Goal: Task Accomplishment & Management: Manage account settings

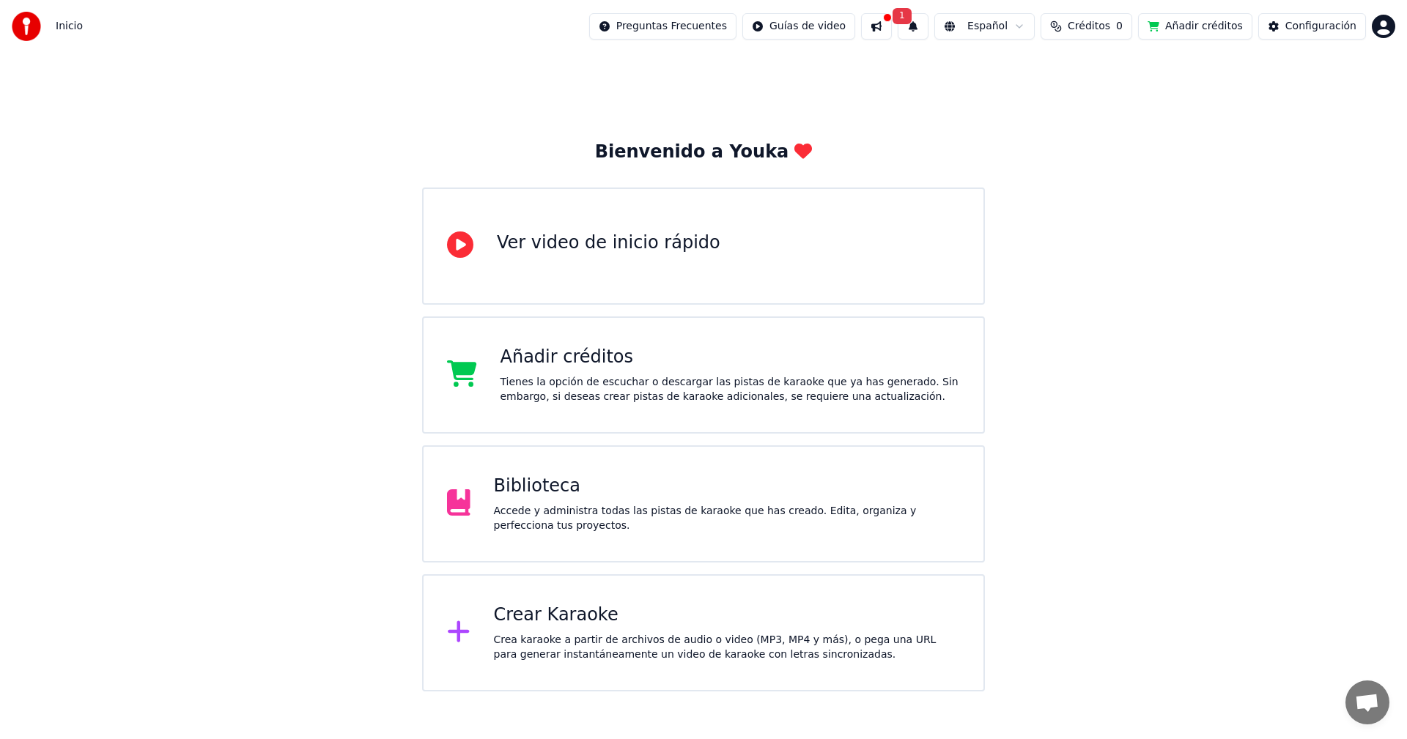
click at [583, 610] on div "Crear Karaoke" at bounding box center [727, 615] width 467 height 23
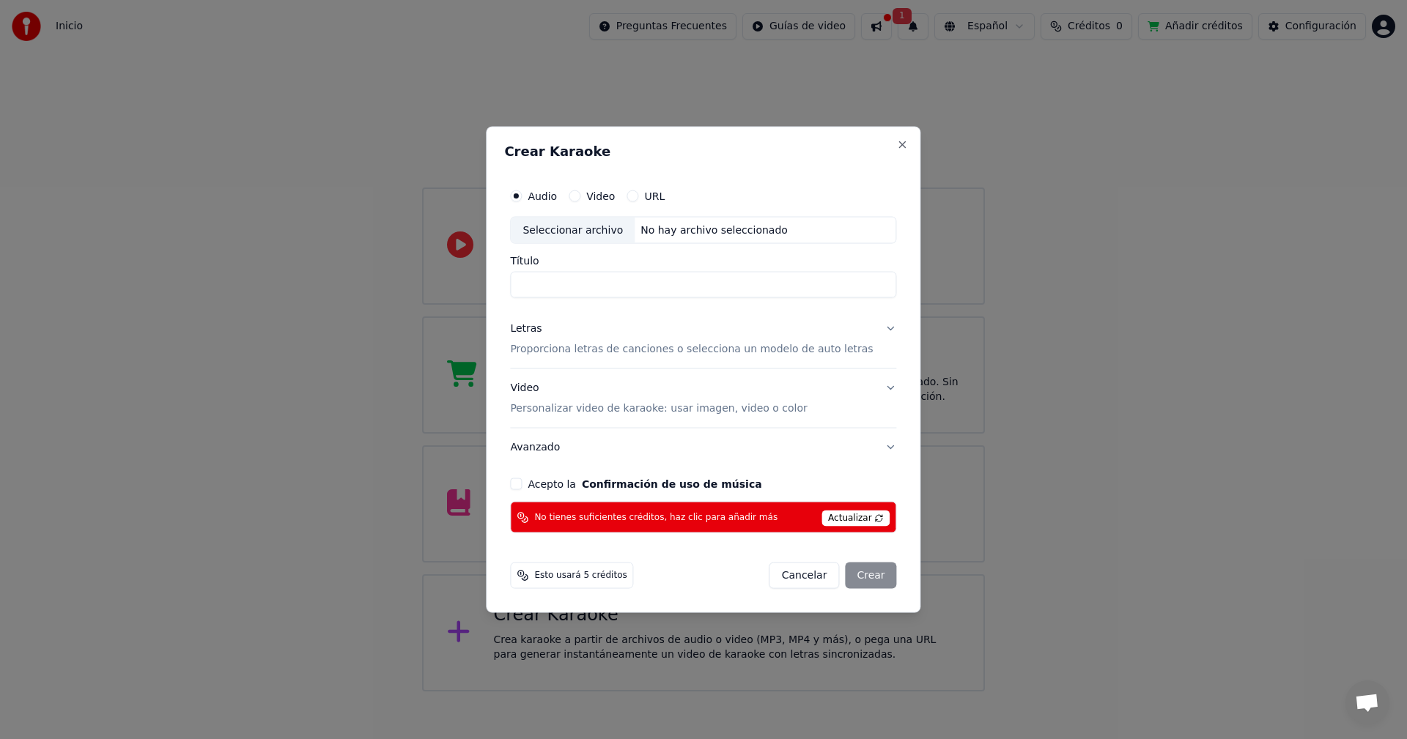
click at [606, 292] on input "Título" at bounding box center [703, 285] width 386 height 26
type input "*********"
click at [584, 341] on div "Letras Proporciona letras de canciones o selecciona un modelo de auto letras" at bounding box center [691, 339] width 363 height 35
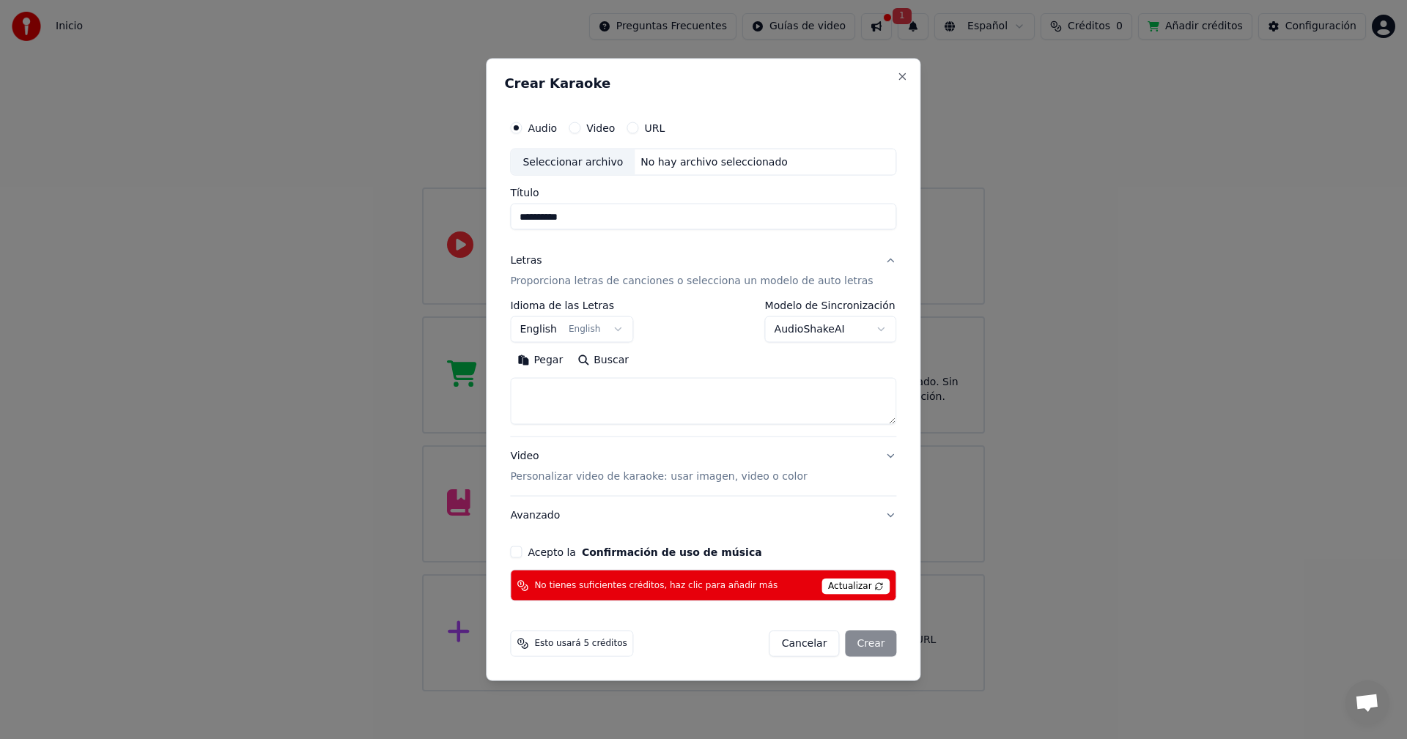
click at [597, 267] on div "Letras Proporciona letras de canciones o selecciona un modelo de auto letras" at bounding box center [691, 271] width 363 height 35
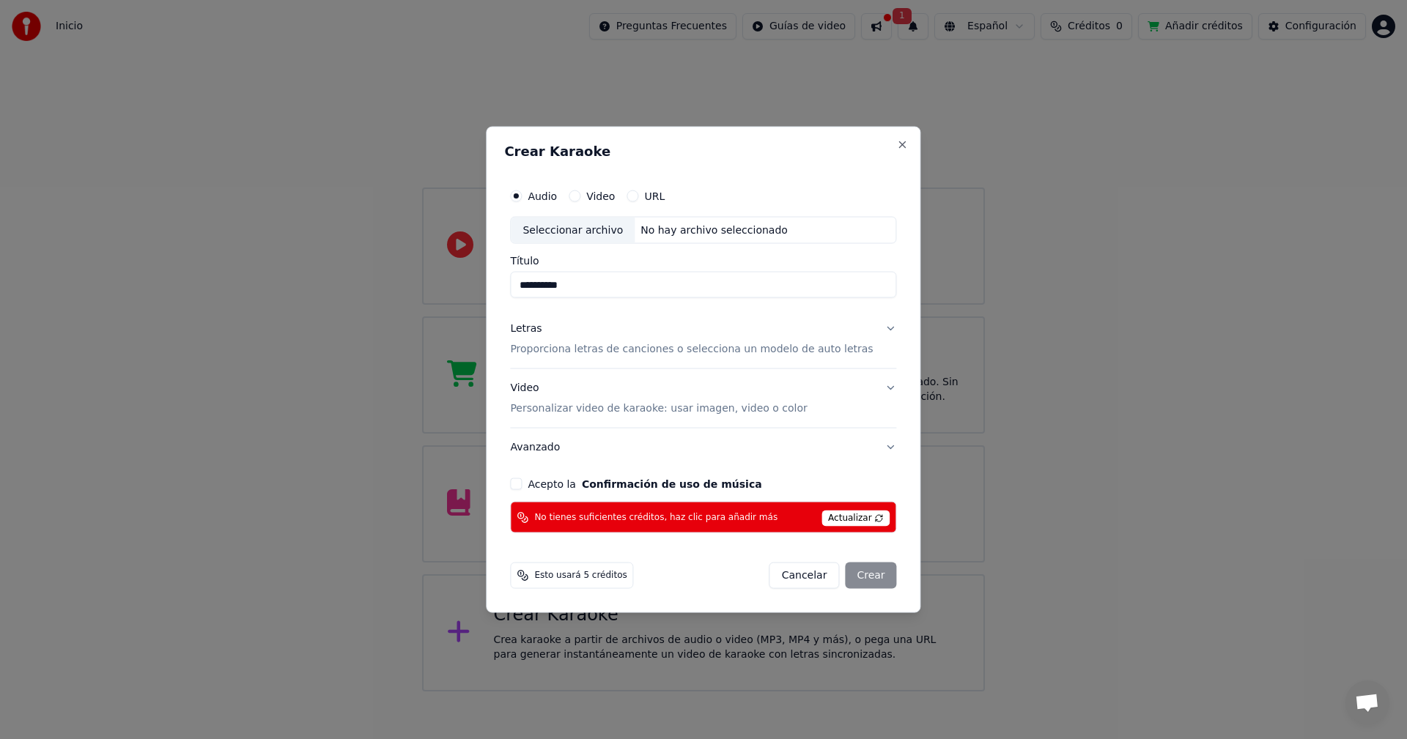
click at [596, 395] on div "Video Personalizar video de karaoke: usar imagen, video o color" at bounding box center [658, 398] width 297 height 35
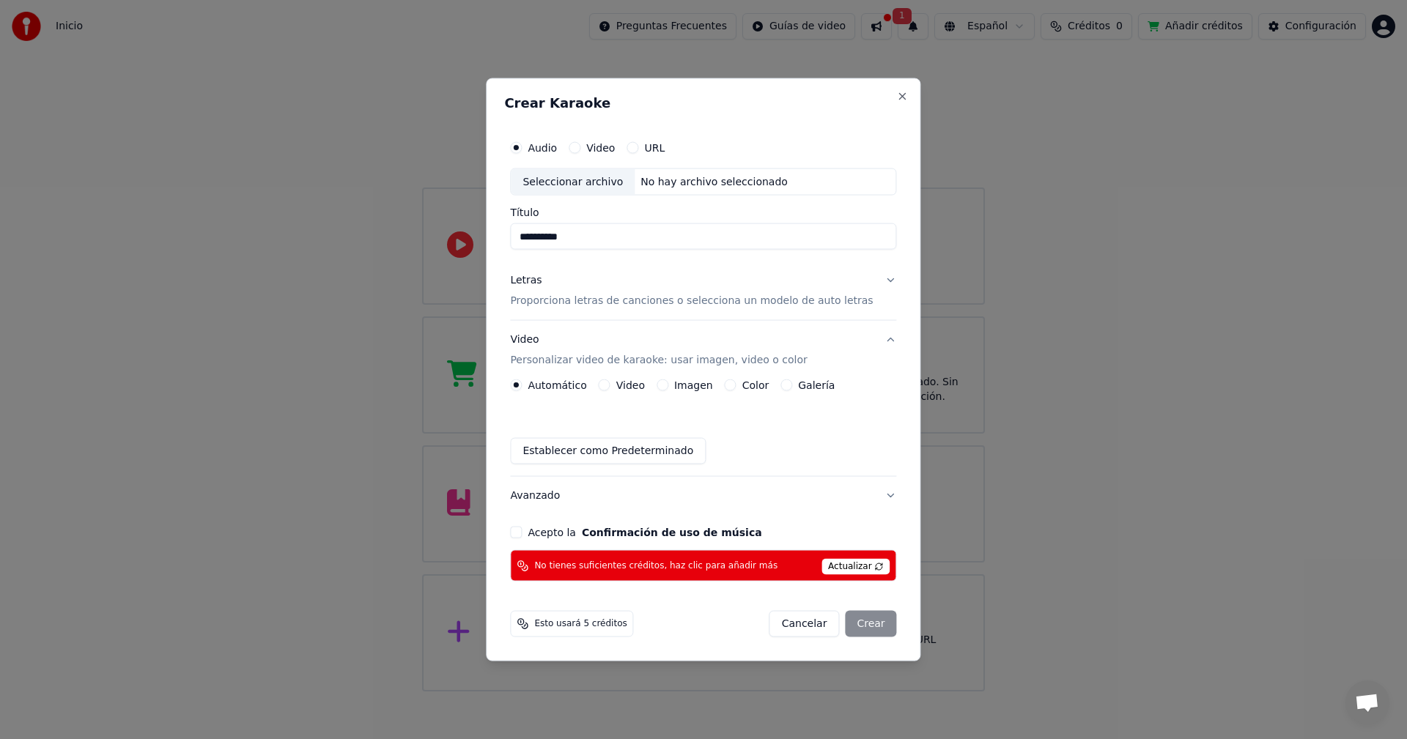
click at [547, 265] on button "Letras Proporciona letras de canciones o selecciona un modelo de auto letras" at bounding box center [703, 291] width 386 height 59
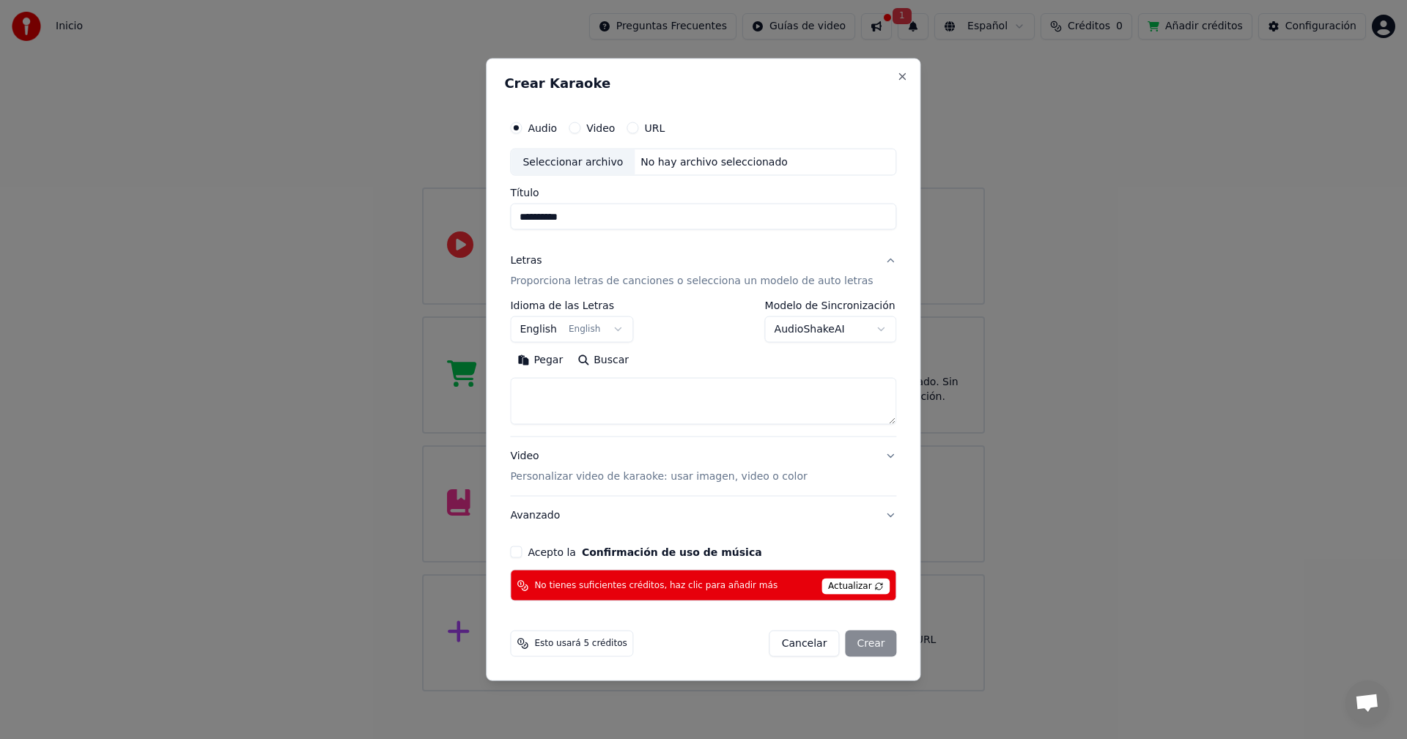
click at [570, 366] on button "Pegar" at bounding box center [540, 360] width 60 height 23
click at [589, 418] on textarea "**********" at bounding box center [685, 401] width 351 height 47
drag, startPoint x: 847, startPoint y: 392, endPoint x: 429, endPoint y: 351, distance: 420.5
click at [437, 350] on body "**********" at bounding box center [703, 346] width 1407 height 692
type textarea "**********"
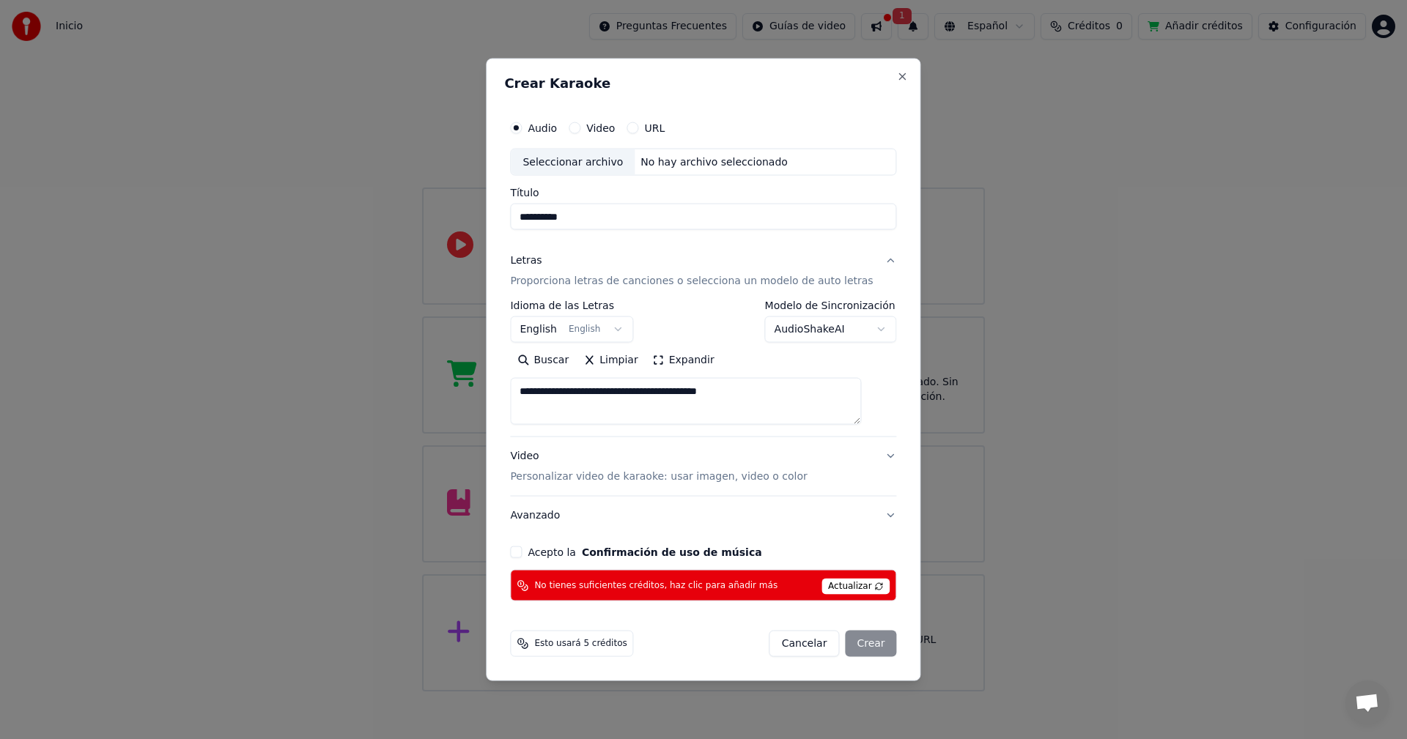
click at [584, 269] on div "Letras Proporciona letras de canciones o selecciona un modelo de auto letras" at bounding box center [691, 271] width 363 height 35
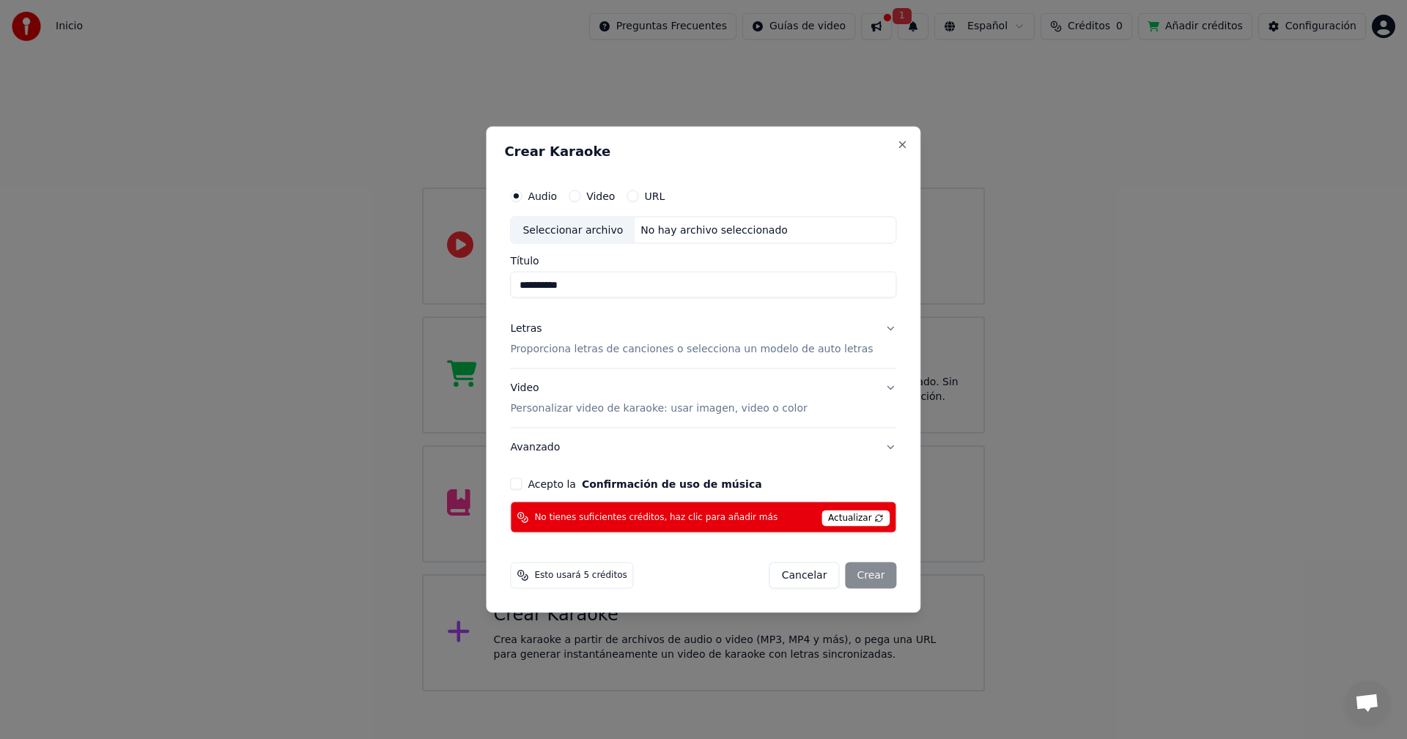
click at [571, 399] on div "Video Personalizar video de karaoke: usar imagen, video o color" at bounding box center [658, 398] width 297 height 35
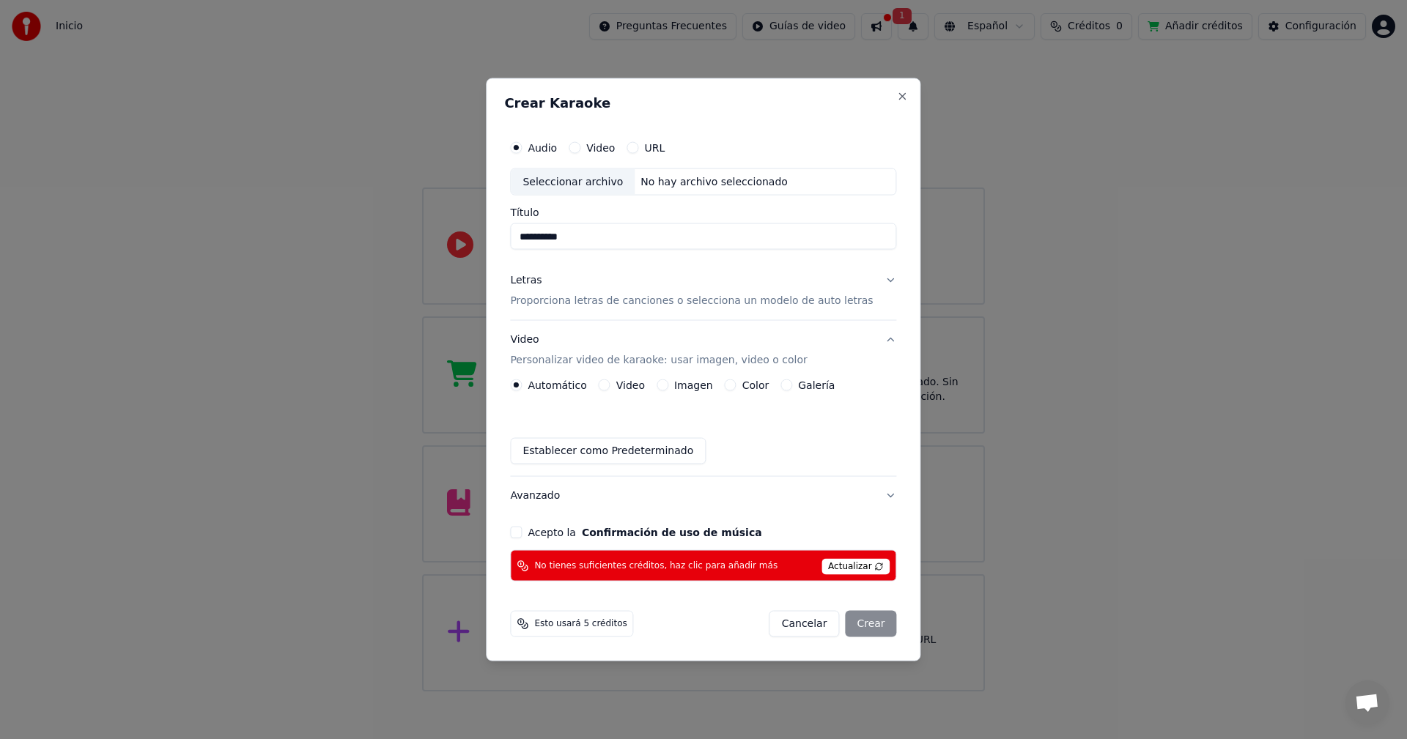
click at [703, 388] on label "Imagen" at bounding box center [693, 385] width 39 height 10
click at [668, 388] on button "Imagen" at bounding box center [663, 386] width 12 height 12
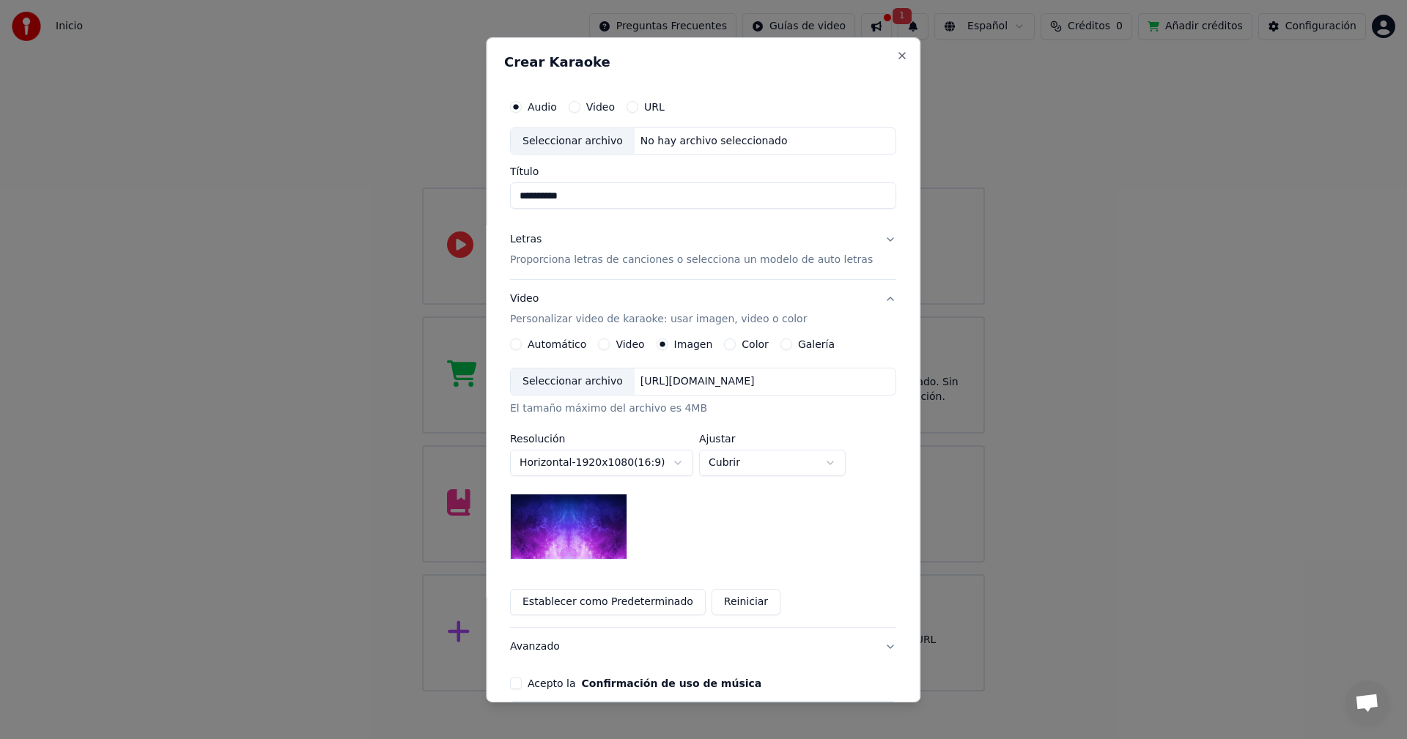
click at [565, 301] on div "Video Personalizar video de karaoke: usar imagen, video o color" at bounding box center [658, 309] width 297 height 35
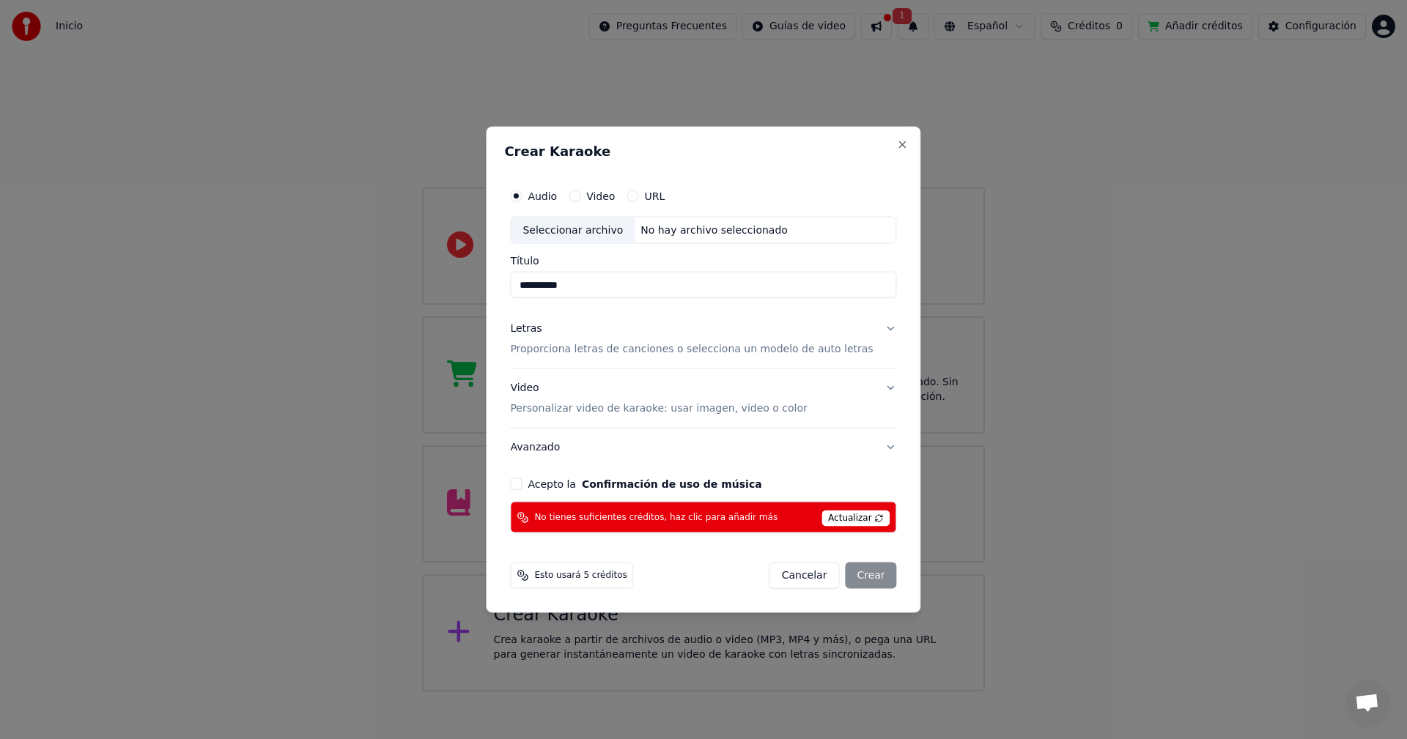
click at [570, 225] on div "Seleccionar archivo" at bounding box center [573, 230] width 124 height 26
drag, startPoint x: 844, startPoint y: 285, endPoint x: 597, endPoint y: 295, distance: 247.9
click at [597, 295] on input "**********" at bounding box center [703, 285] width 386 height 26
type input "*********"
click at [522, 483] on button "Acepto la Confirmación de uso de música" at bounding box center [516, 485] width 12 height 12
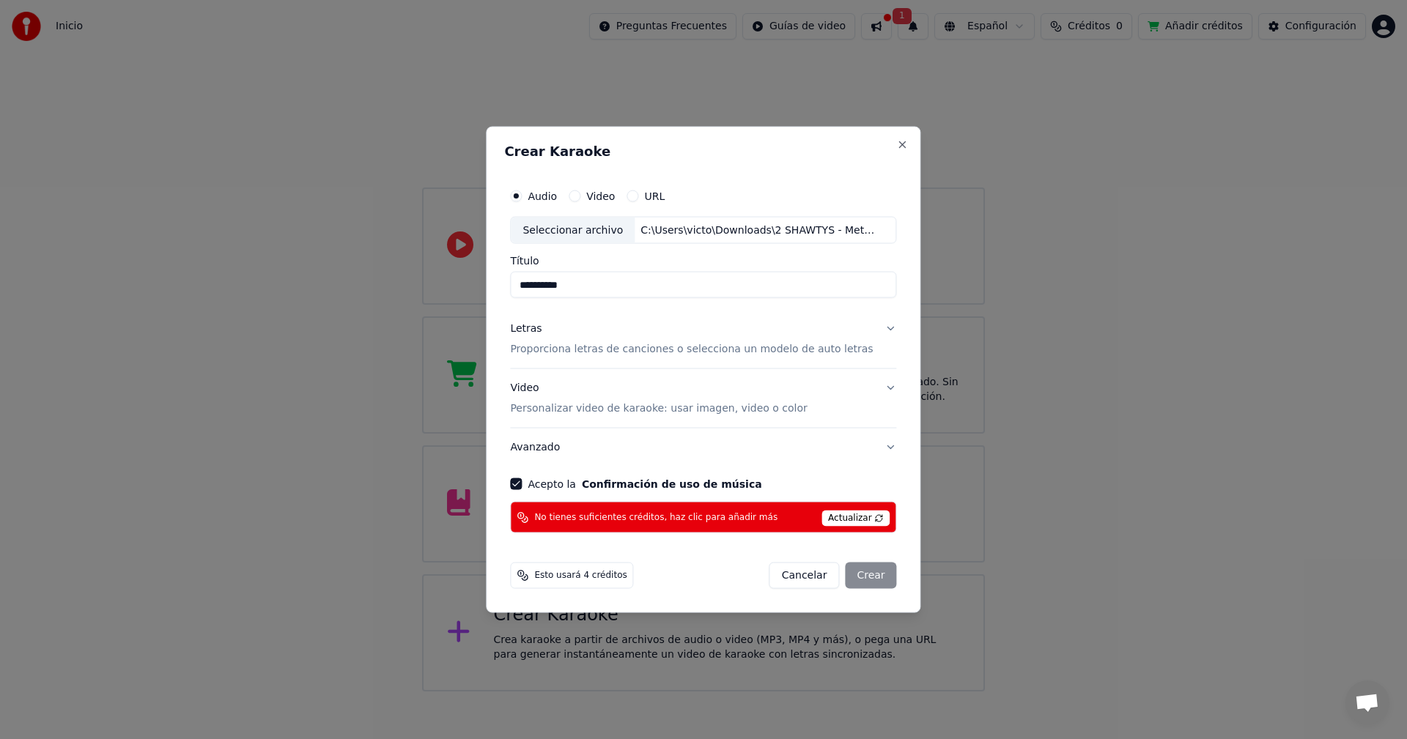
click at [839, 513] on span "Actualizar" at bounding box center [855, 519] width 69 height 16
click at [835, 515] on span "Actualizar" at bounding box center [855, 519] width 69 height 16
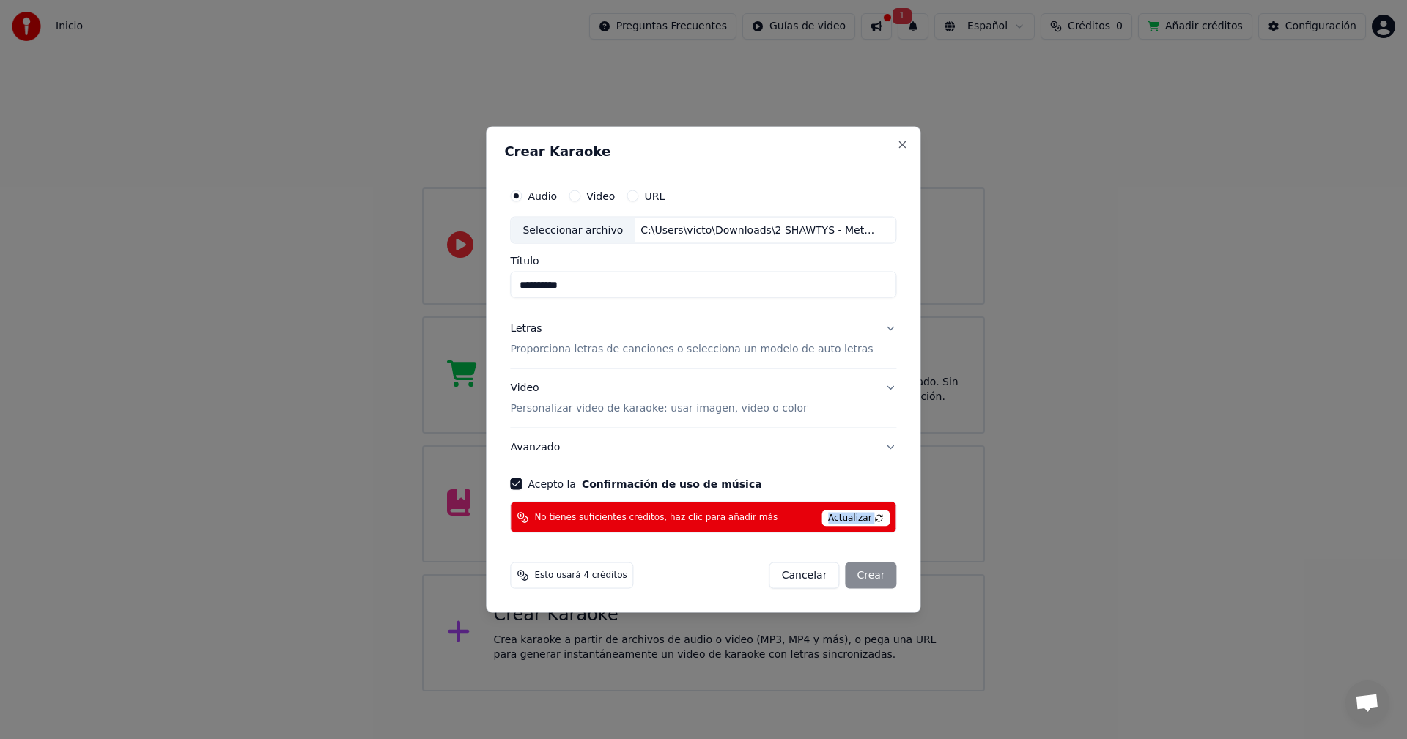
click at [859, 517] on span "Actualizar" at bounding box center [855, 519] width 69 height 16
click at [856, 517] on span "Actualizar" at bounding box center [855, 519] width 69 height 16
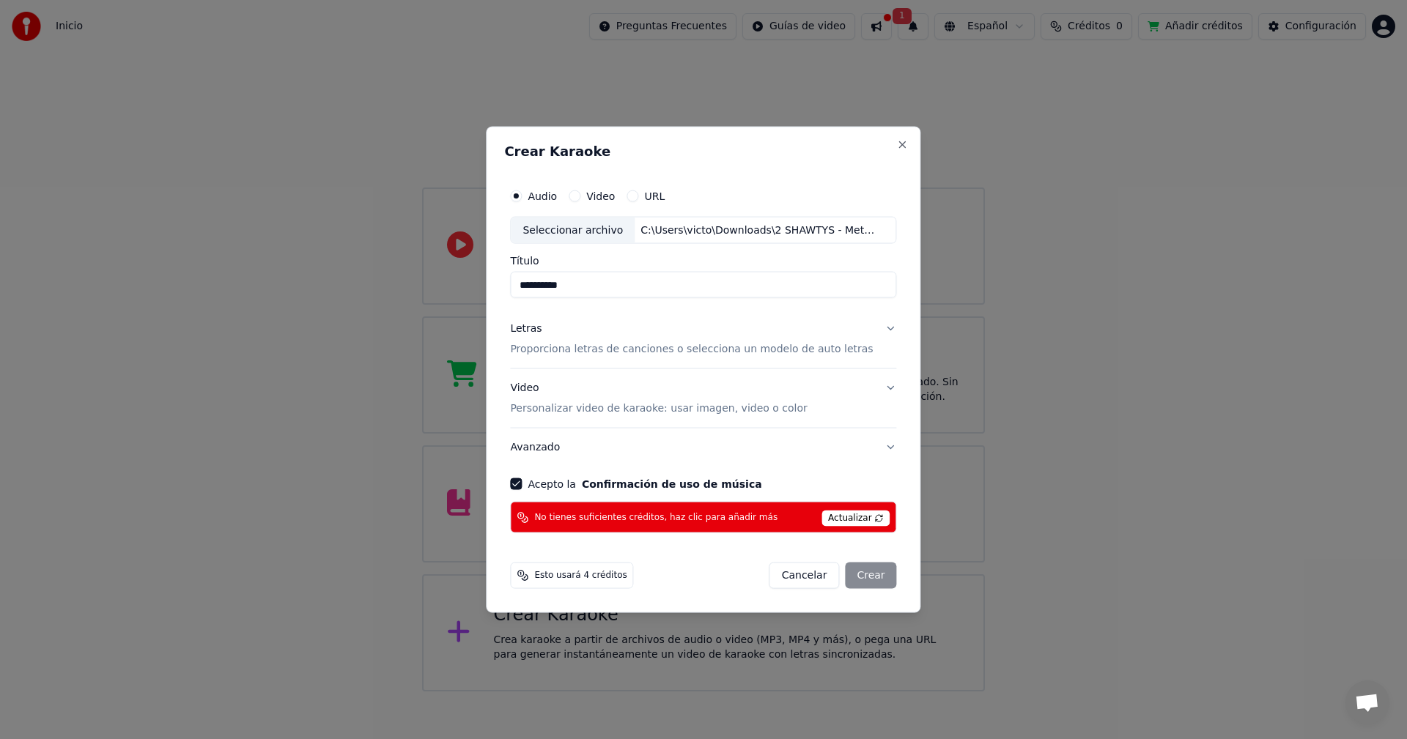
click at [856, 517] on span "Actualizar" at bounding box center [855, 519] width 69 height 16
click at [897, 146] on button "Close" at bounding box center [903, 145] width 12 height 12
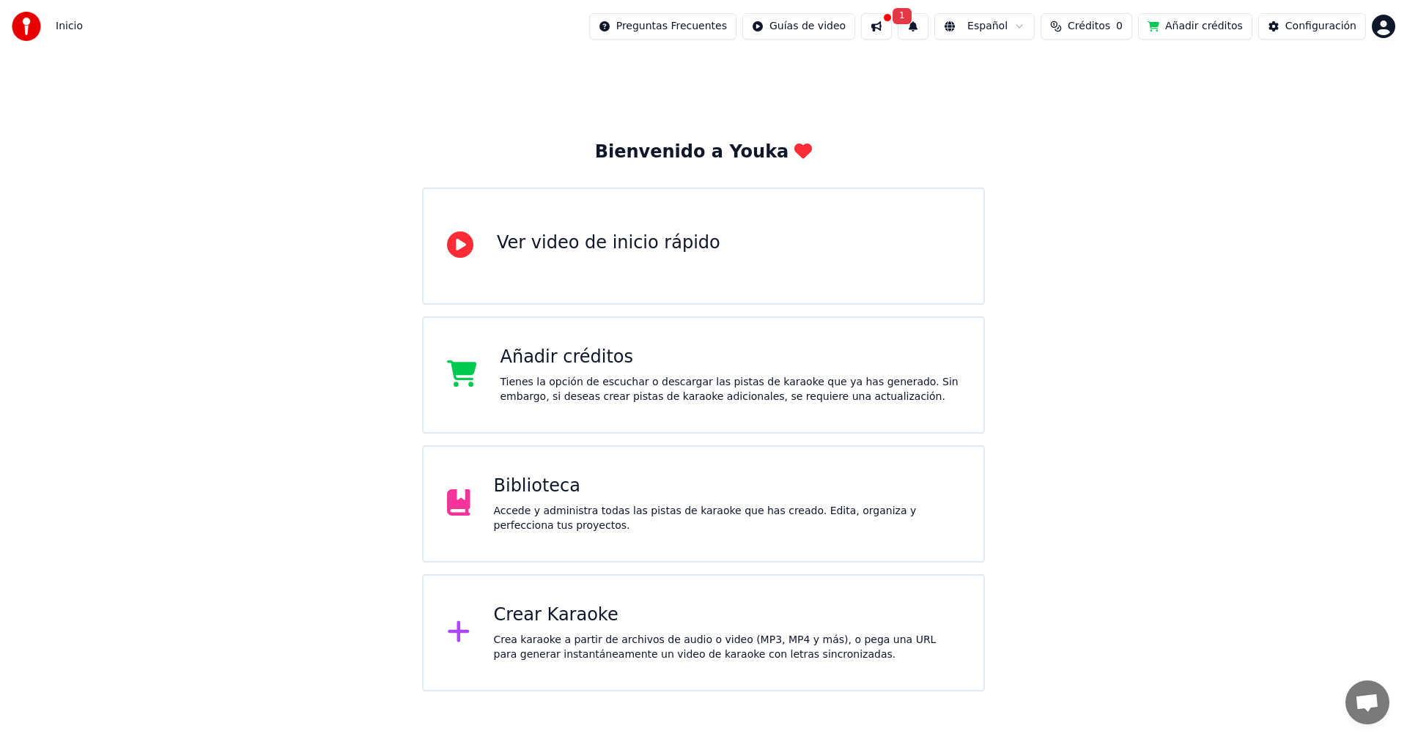
click at [1096, 24] on span "Créditos" at bounding box center [1089, 26] width 43 height 15
click at [1097, 110] on button "Actualizar" at bounding box center [1100, 110] width 87 height 26
click at [1084, 101] on button "Actualizar" at bounding box center [1100, 110] width 87 height 26
click at [1082, 103] on button "Actualizar" at bounding box center [1100, 110] width 87 height 26
click at [1082, 118] on button "Actualizar" at bounding box center [1100, 110] width 87 height 26
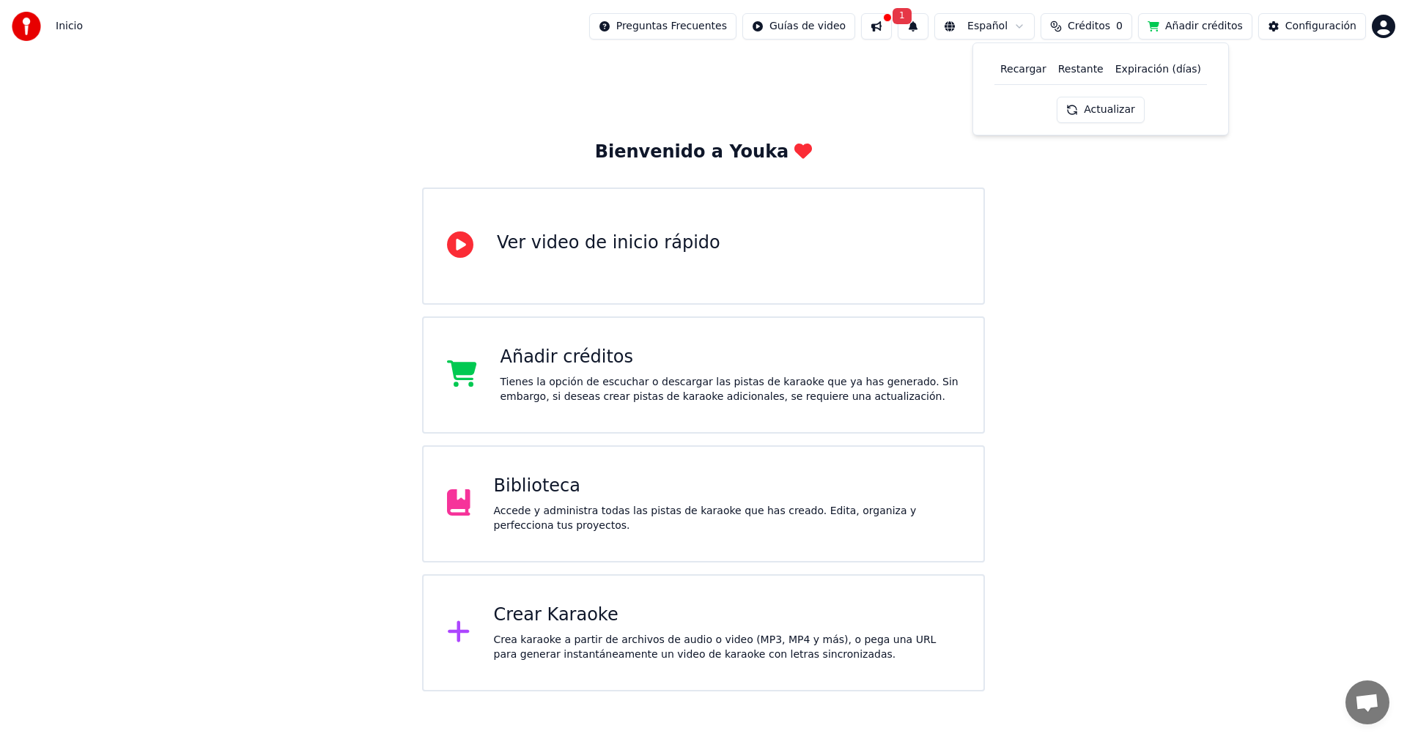
click at [1013, 59] on th "Recargar" at bounding box center [1023, 69] width 58 height 29
click at [1025, 66] on th "Recargar" at bounding box center [1023, 69] width 58 height 29
click at [1079, 74] on th "Restante" at bounding box center [1080, 69] width 57 height 29
click at [1138, 68] on th "Expiración (días)" at bounding box center [1157, 69] width 97 height 29
click at [928, 28] on button "1" at bounding box center [913, 26] width 31 height 26
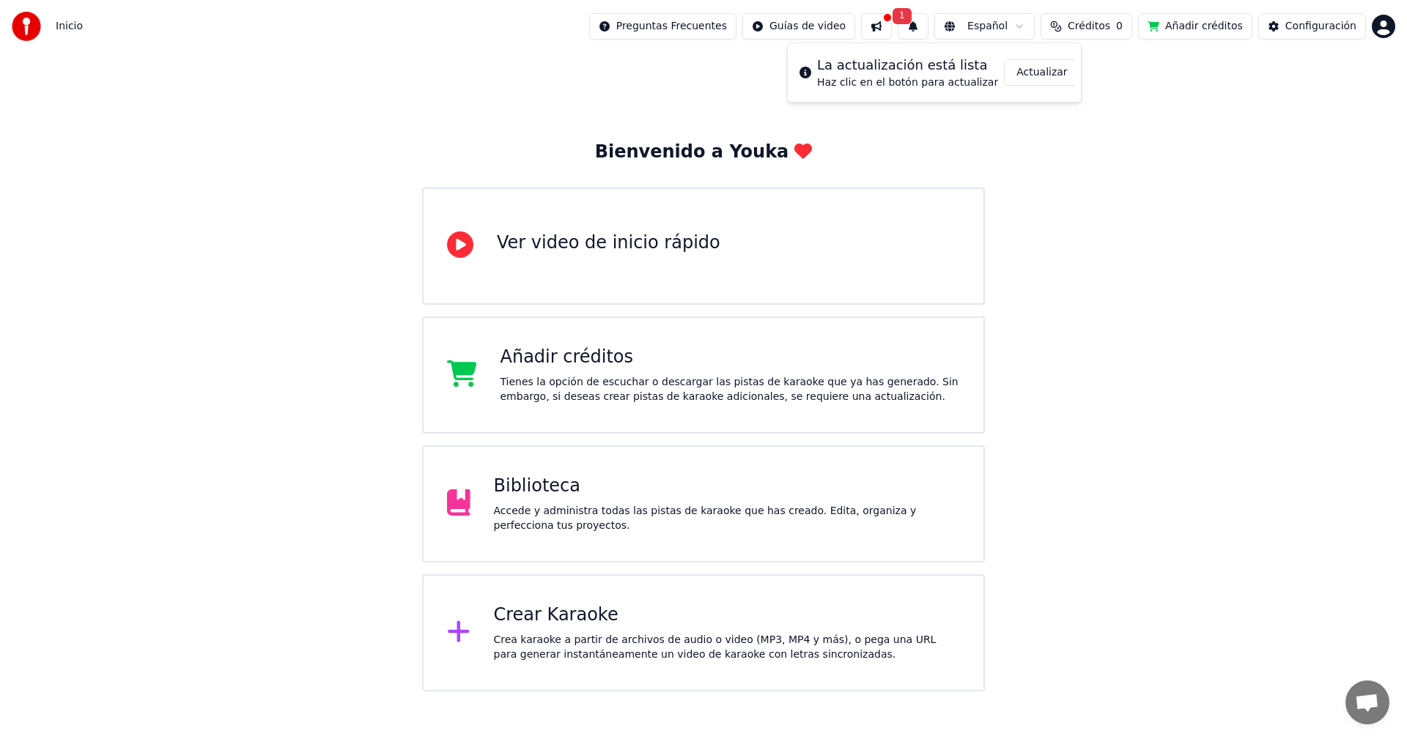
click at [1045, 72] on button "Actualizar" at bounding box center [1041, 72] width 75 height 26
click at [1096, 32] on span "Créditos" at bounding box center [1089, 26] width 43 height 15
click at [1101, 103] on button "Actualizar" at bounding box center [1100, 110] width 87 height 26
click at [892, 20] on button at bounding box center [876, 26] width 31 height 26
click at [892, 21] on button at bounding box center [876, 26] width 31 height 26
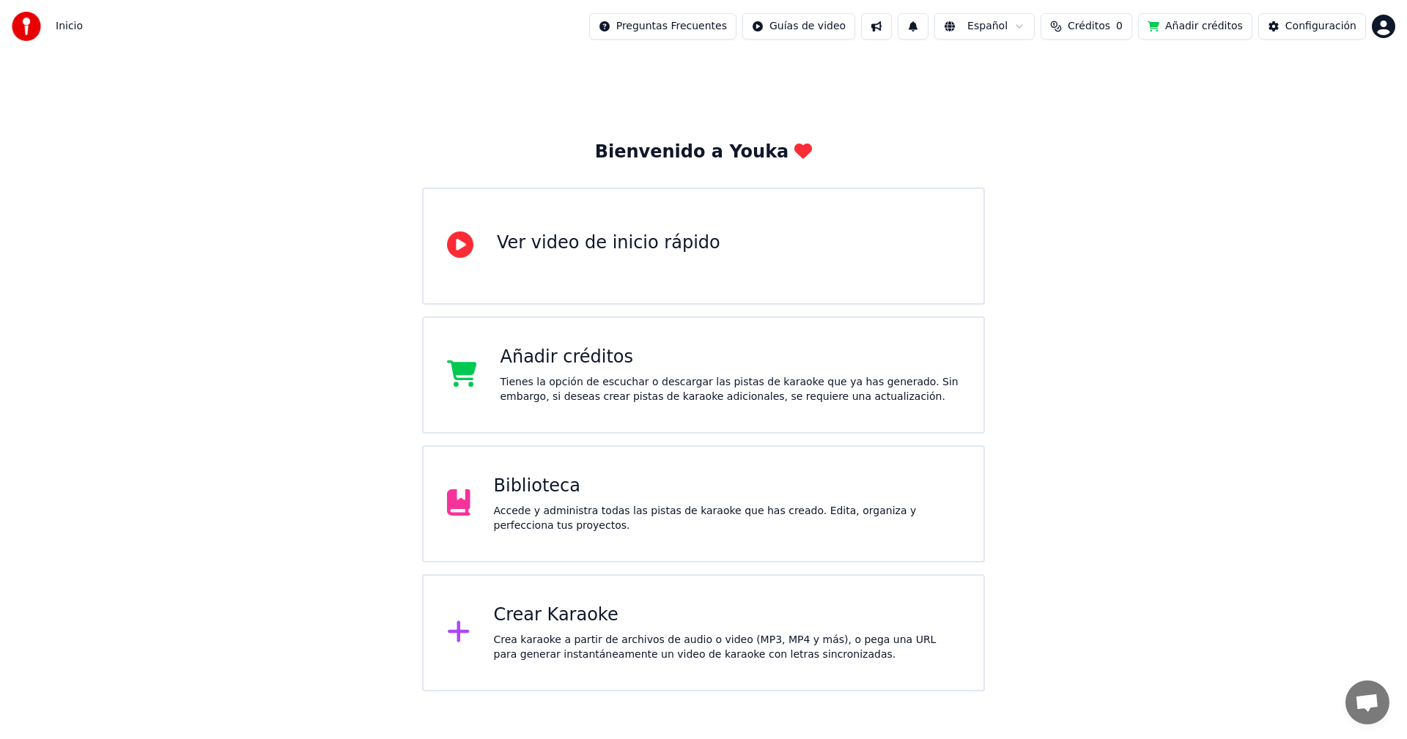
click at [892, 21] on button at bounding box center [876, 26] width 31 height 26
click at [800, 90] on div "Bienvenido a Youka Ver video de inicio rápido Añadir créditos Tienes la opción …" at bounding box center [703, 372] width 1407 height 639
click at [813, 23] on html "Inicio Preguntas Frecuentes Guías de video Español Créditos 0 Añadir créditos C…" at bounding box center [703, 346] width 1407 height 692
click at [811, 58] on div "Guía de inicio rápido" at bounding box center [834, 57] width 176 height 23
click at [552, 610] on div "Crear Karaoke" at bounding box center [727, 615] width 467 height 23
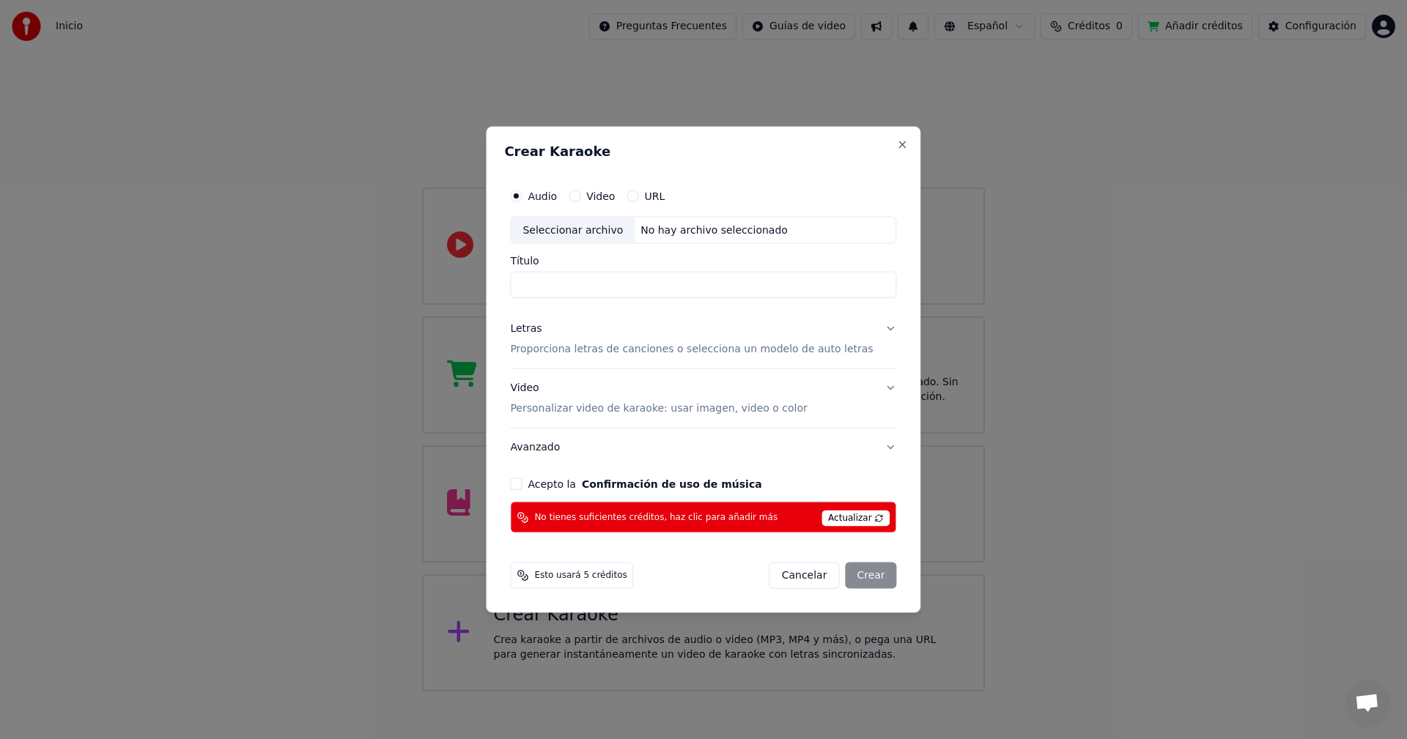
click at [880, 152] on h2 "Crear Karaoke" at bounding box center [703, 150] width 398 height 13
click at [897, 144] on button "Close" at bounding box center [903, 145] width 12 height 12
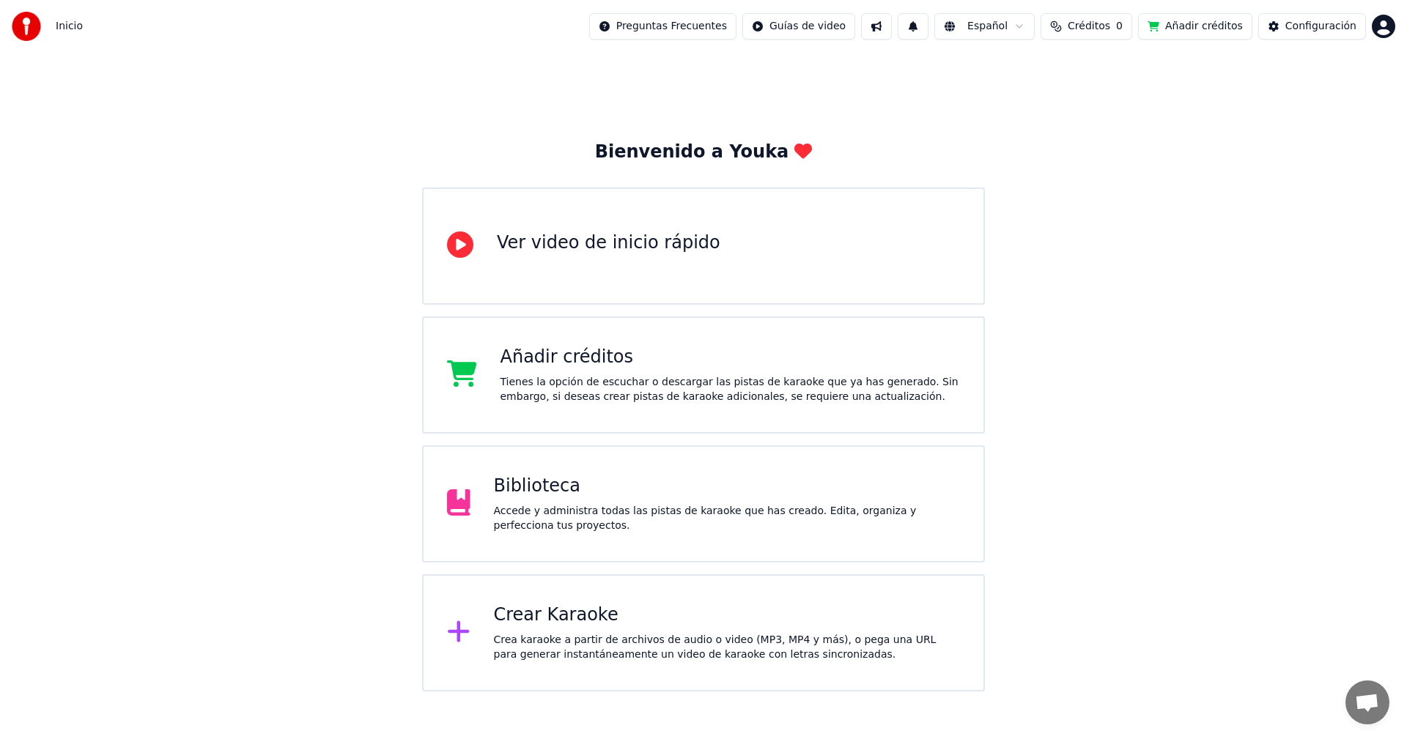
click at [534, 258] on div "Ver video de inicio rápido" at bounding box center [609, 246] width 224 height 29
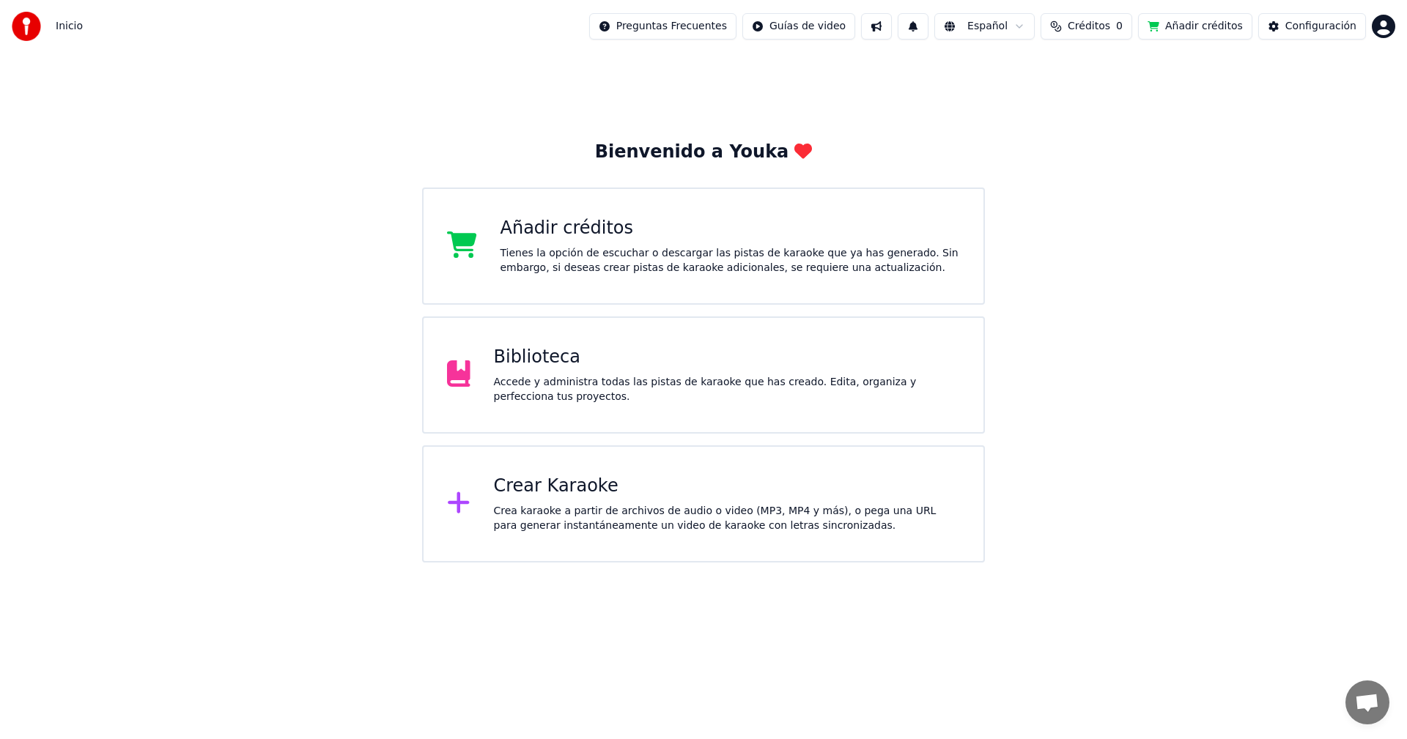
click at [1110, 25] on span "Créditos" at bounding box center [1089, 26] width 43 height 15
click at [1191, 29] on button "Añadir créditos" at bounding box center [1195, 26] width 114 height 26
click at [1332, 32] on div "Configuración" at bounding box center [1320, 26] width 71 height 15
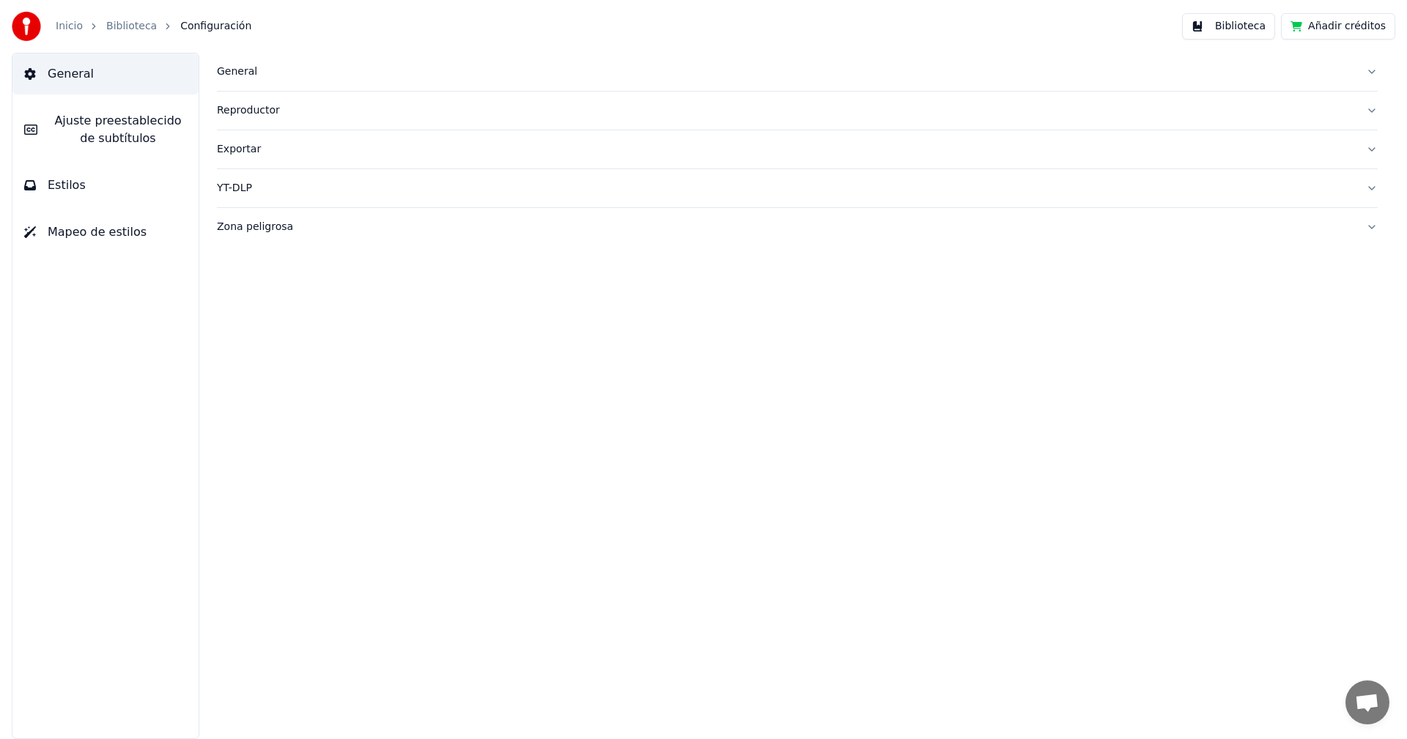
click at [64, 237] on span "Mapeo de estilos" at bounding box center [97, 233] width 99 height 18
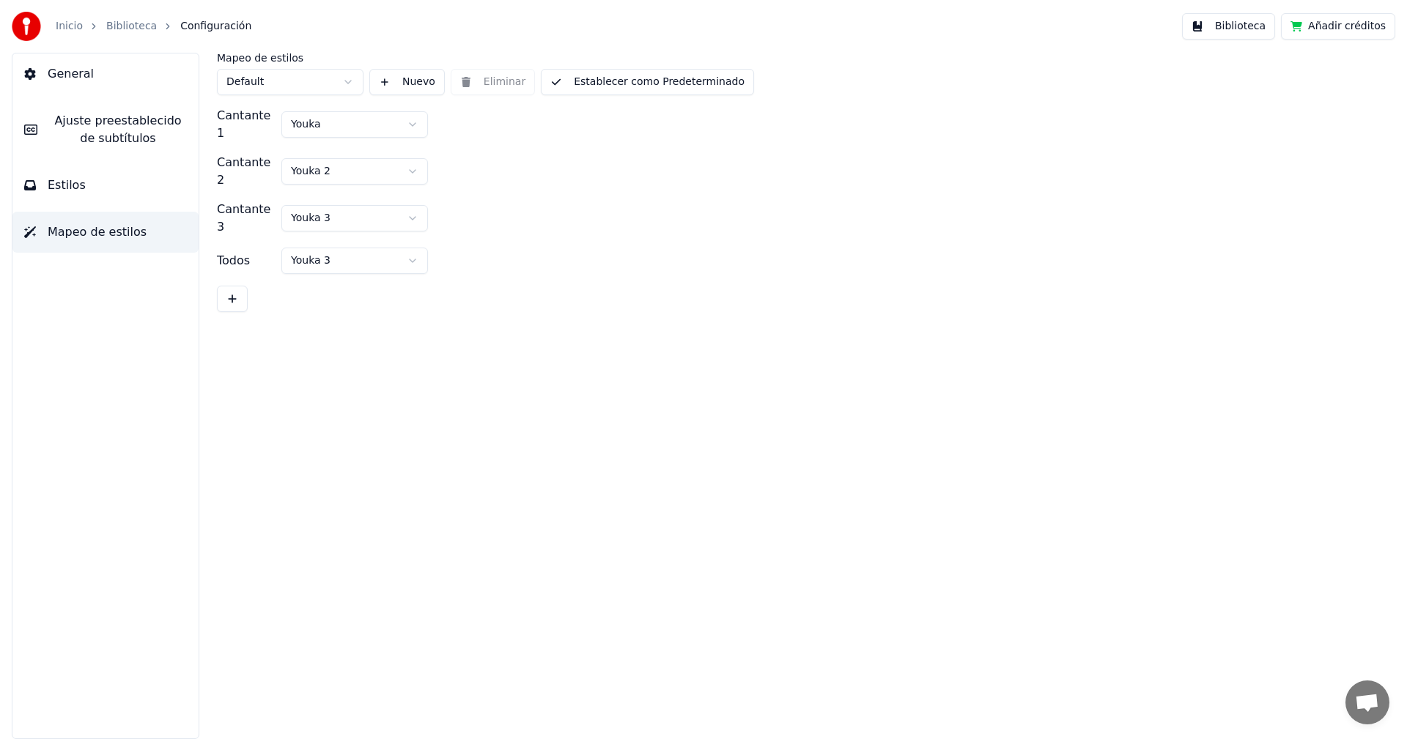
click at [73, 199] on button "Estilos" at bounding box center [105, 185] width 186 height 41
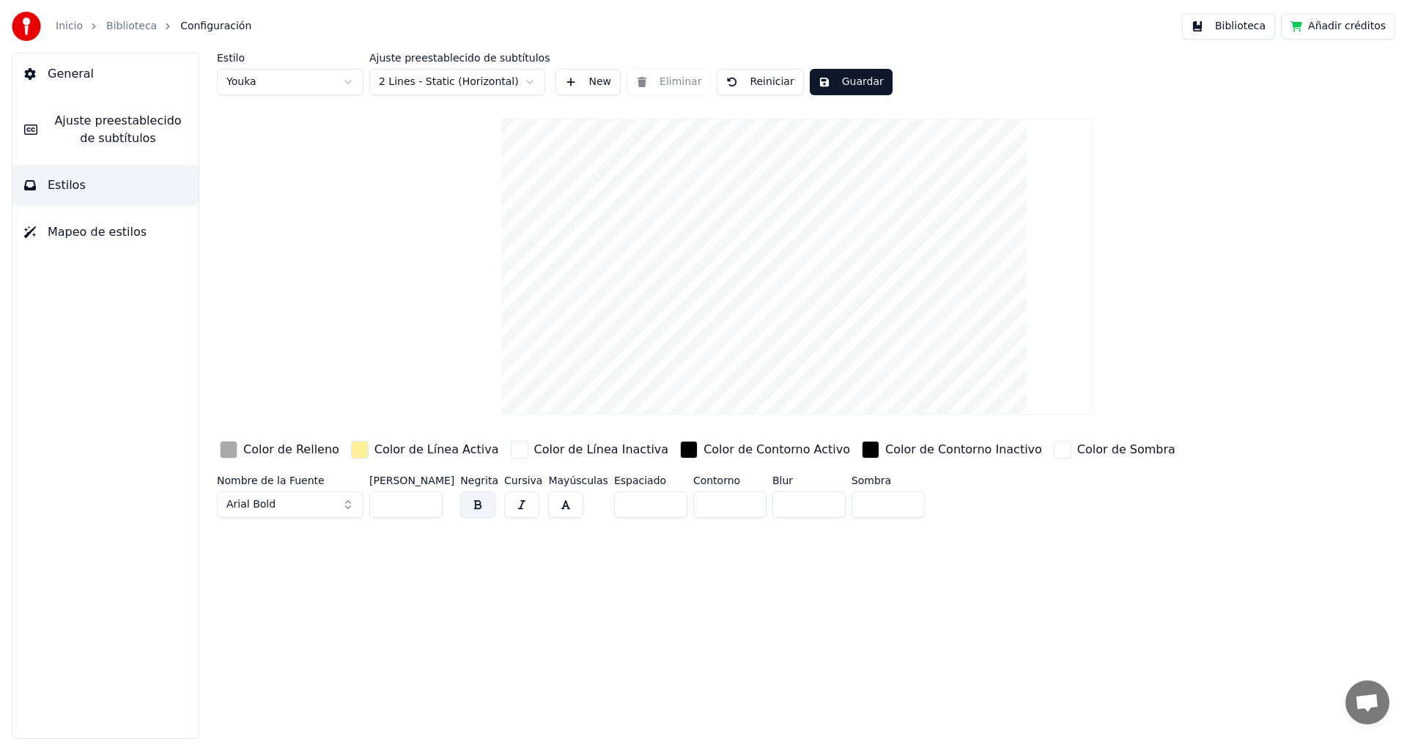
click at [76, 116] on span "Ajuste preestablecido de subtítulos" at bounding box center [118, 129] width 138 height 35
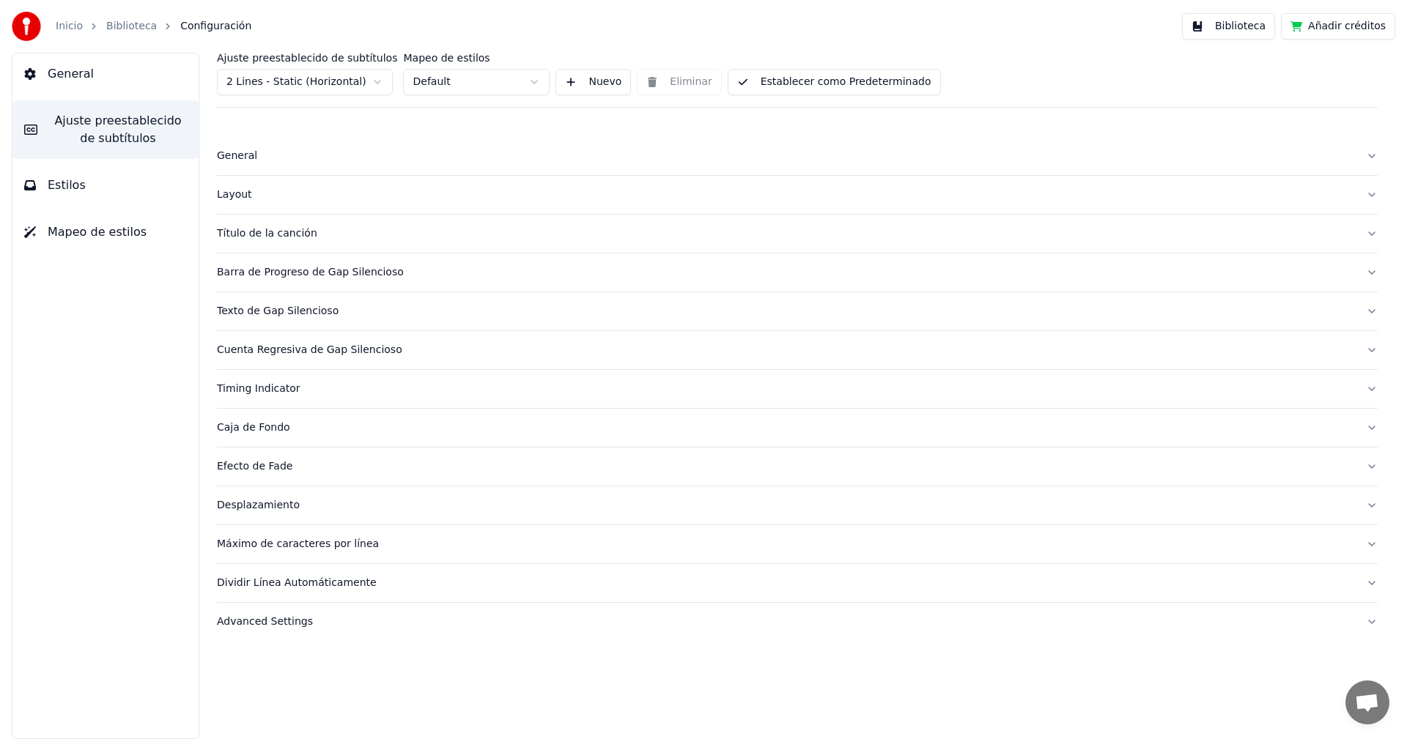
click at [97, 77] on button "General" at bounding box center [105, 73] width 186 height 41
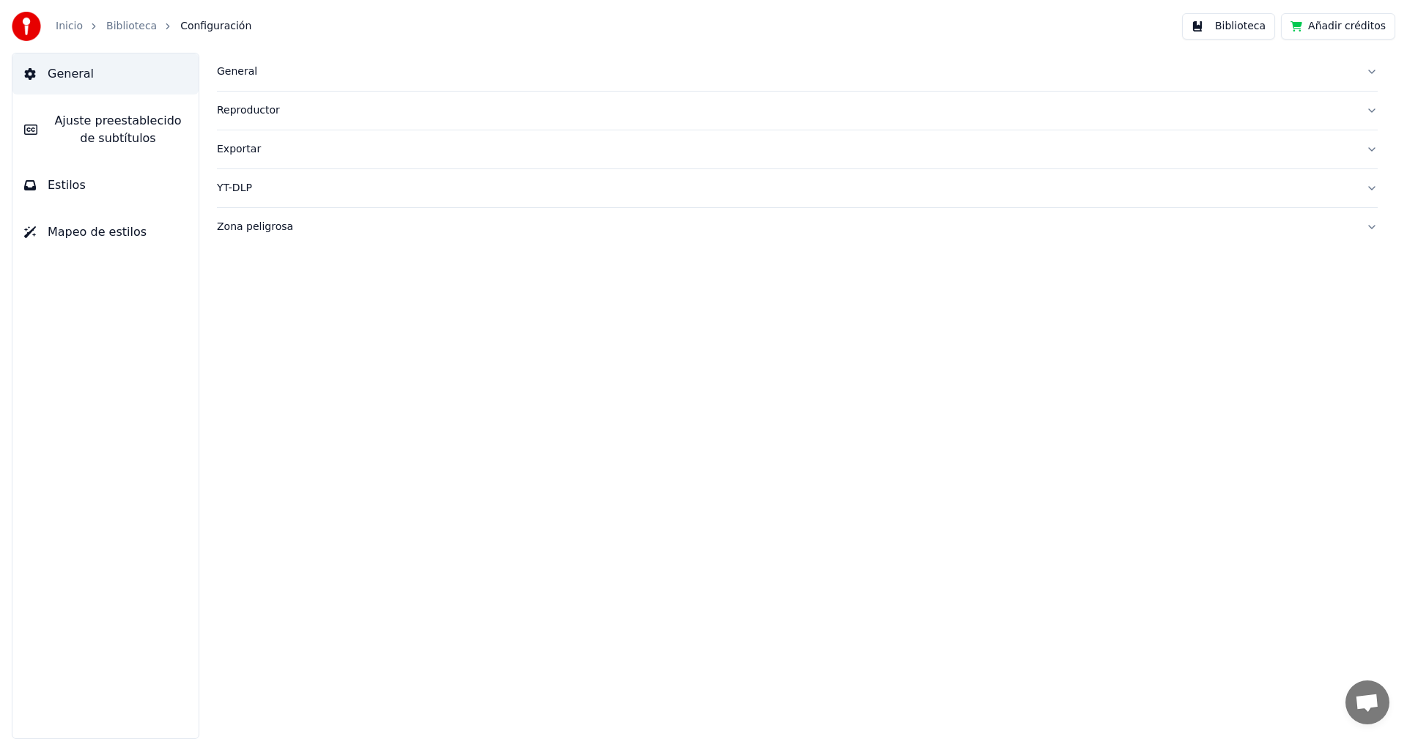
click at [59, 30] on link "Inicio" at bounding box center [69, 26] width 27 height 15
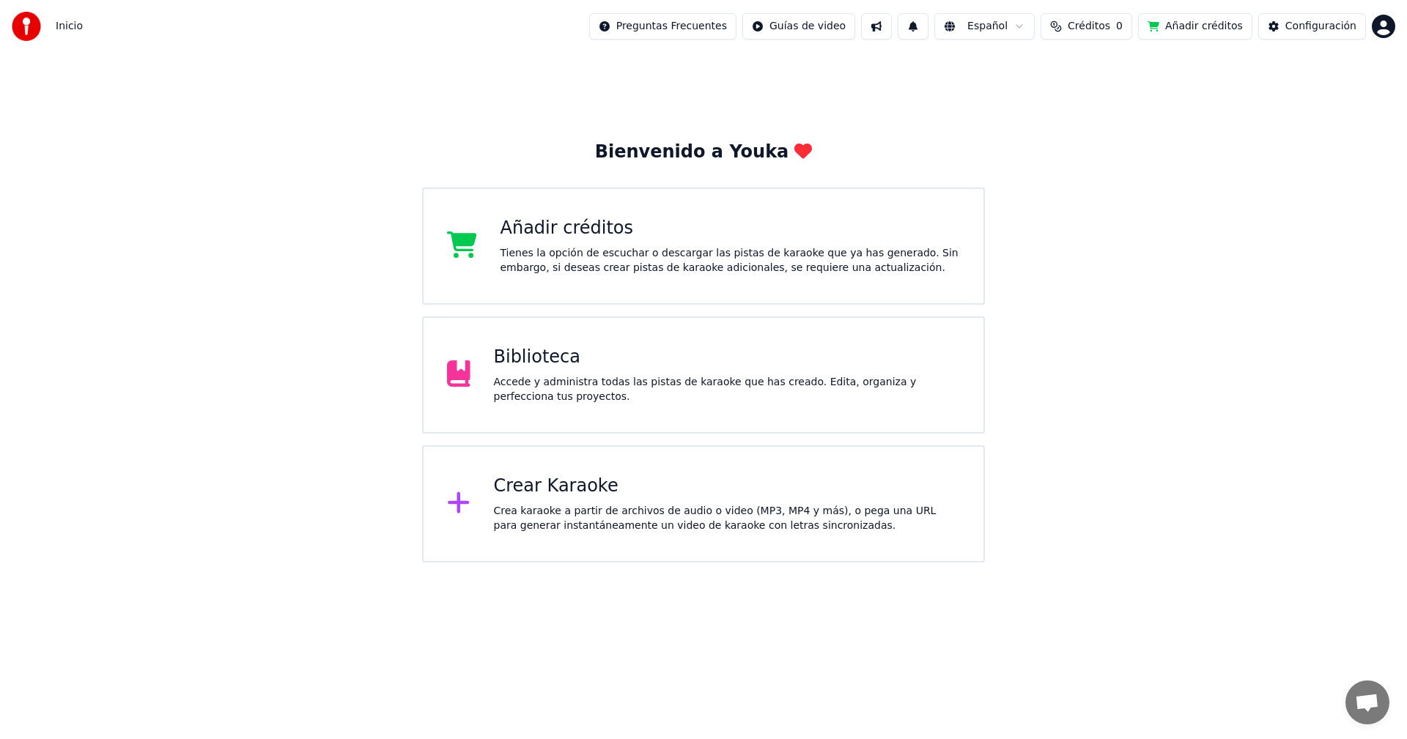
click at [1380, 25] on html "Inicio Preguntas Frecuentes Guías de video Español Créditos 0 Añadir créditos C…" at bounding box center [703, 281] width 1407 height 563
click at [1281, 147] on span "Cerrar Sesión" at bounding box center [1299, 154] width 70 height 15
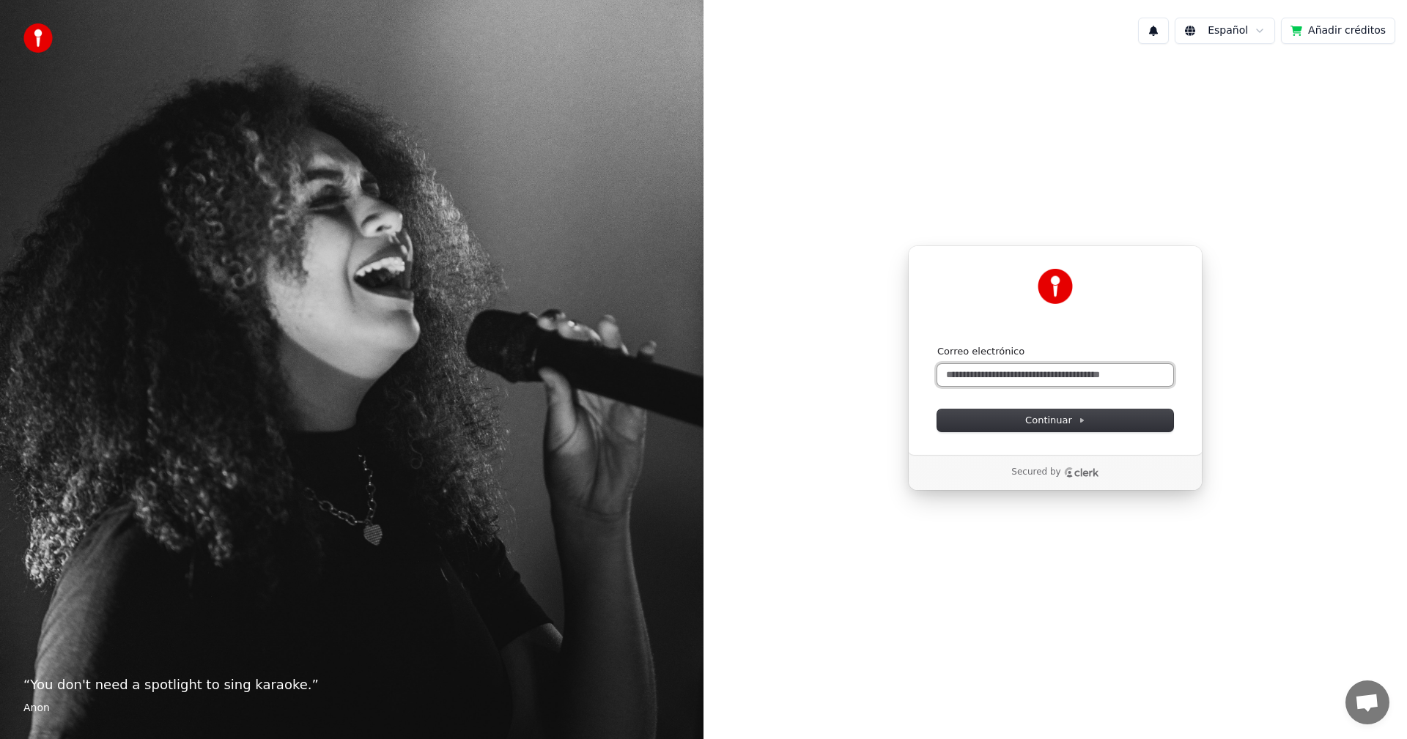
click at [1093, 380] on input "Correo electrónico" at bounding box center [1055, 375] width 236 height 22
click at [1066, 421] on span "Continuar" at bounding box center [1055, 420] width 60 height 13
type input "**********"
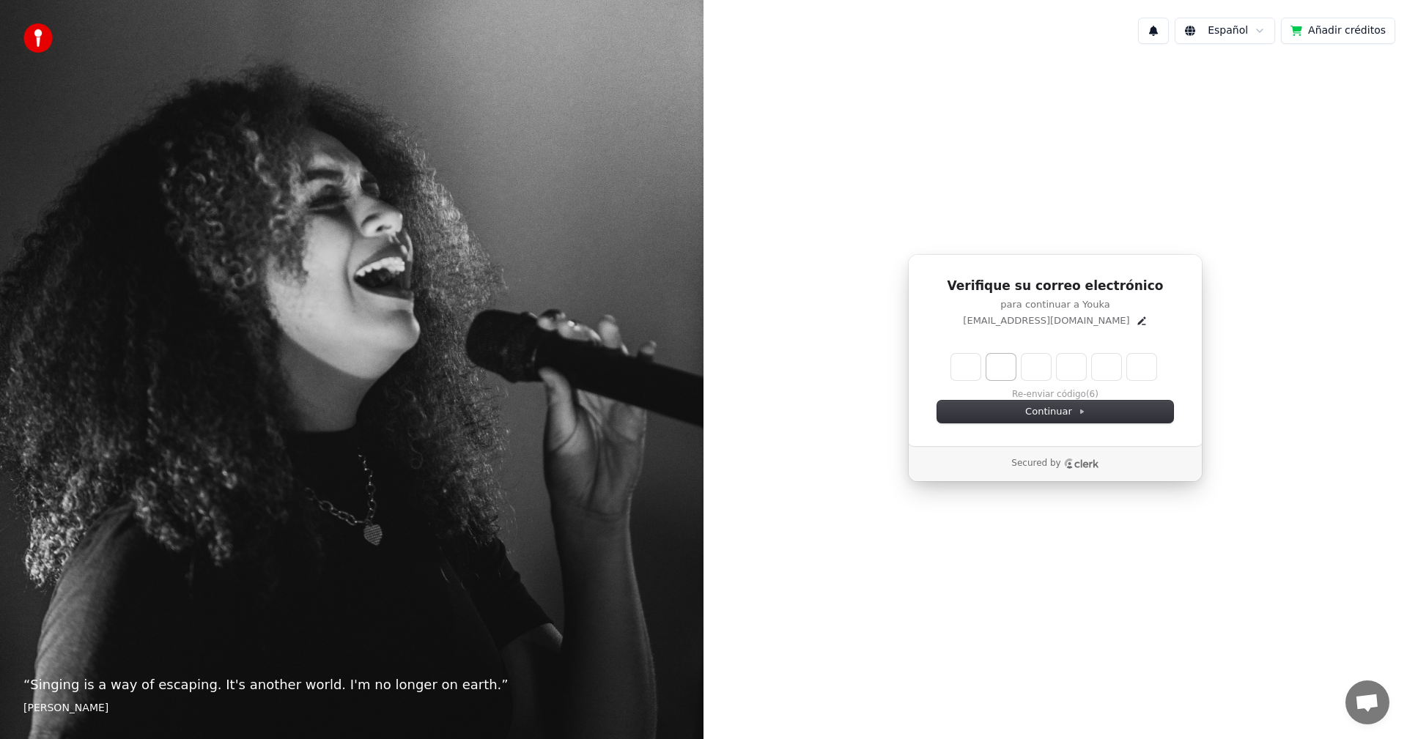
type input "*"
type input "**"
type input "*"
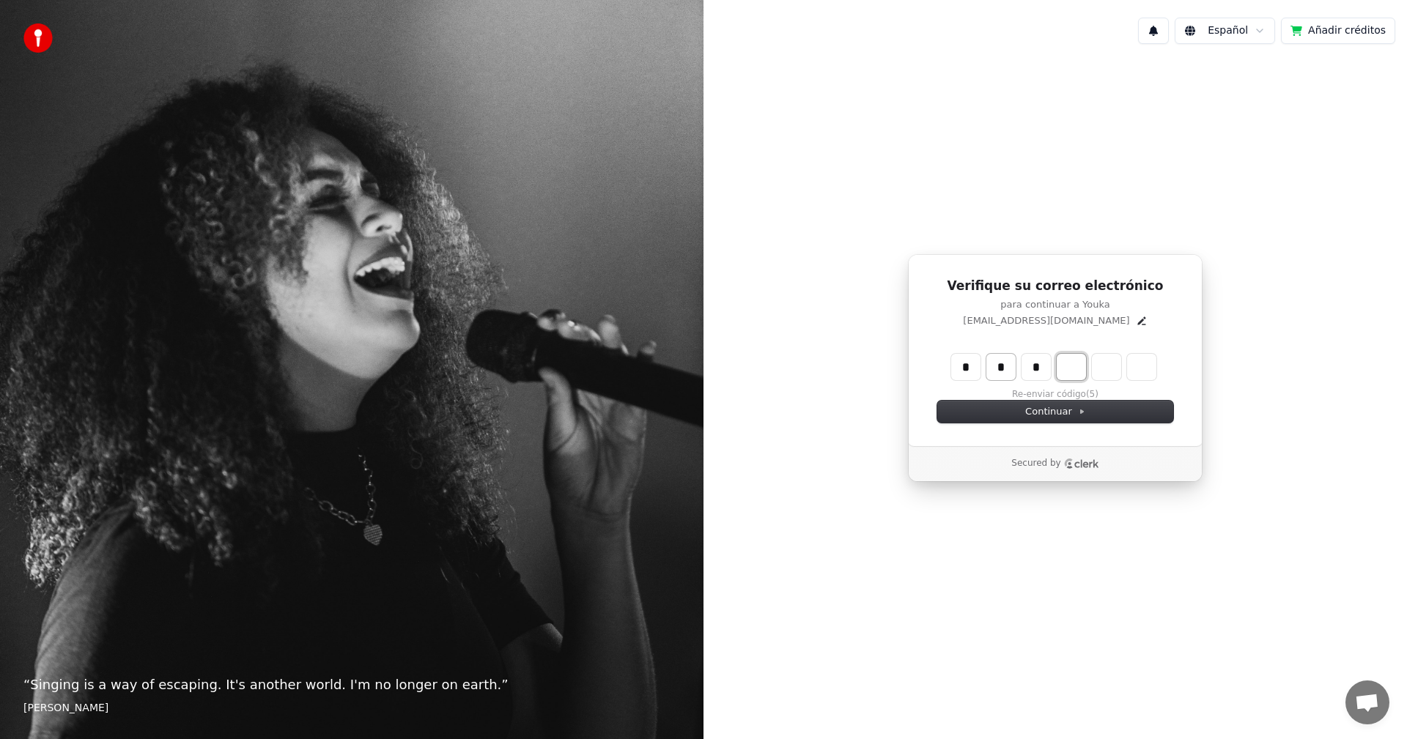
type input "***"
type input "*"
type input "****"
type input "*"
type input "******"
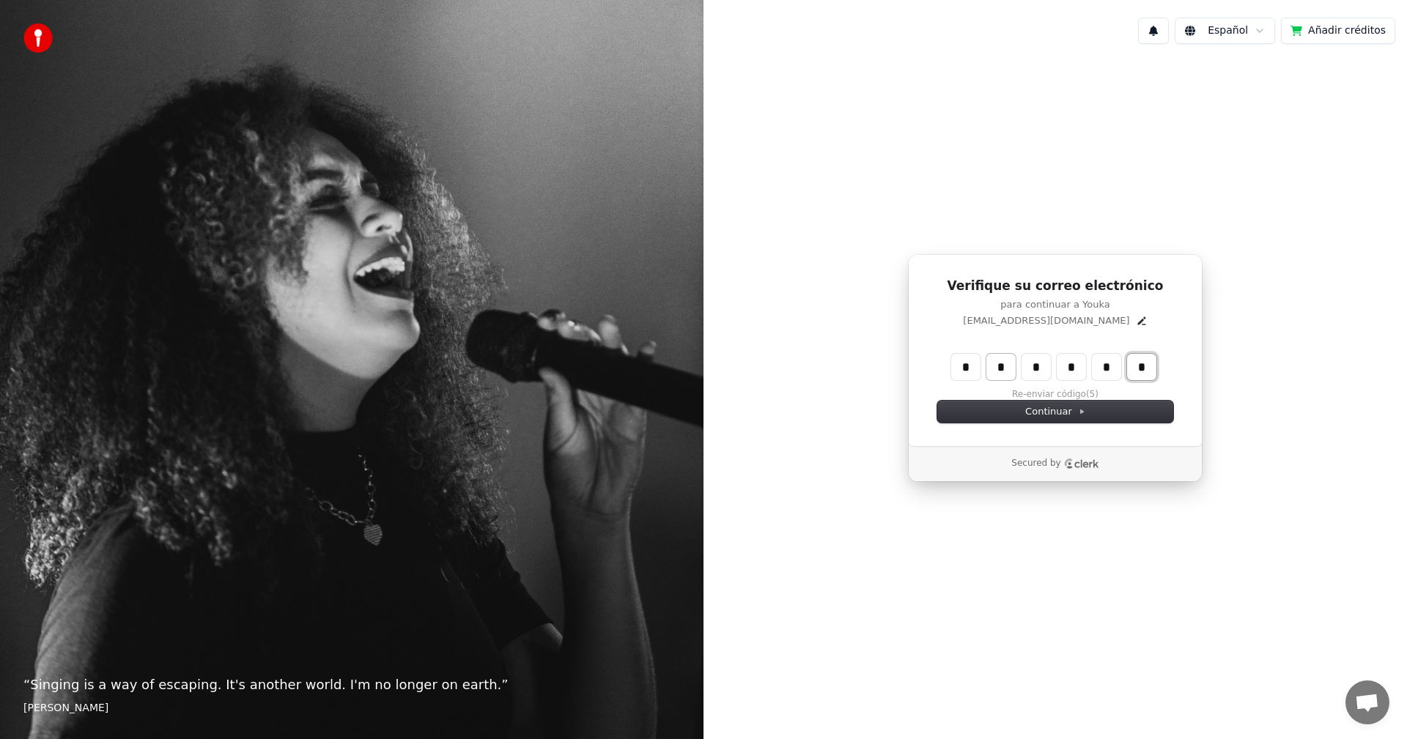
type input "*"
